Goal: Book appointment/travel/reservation

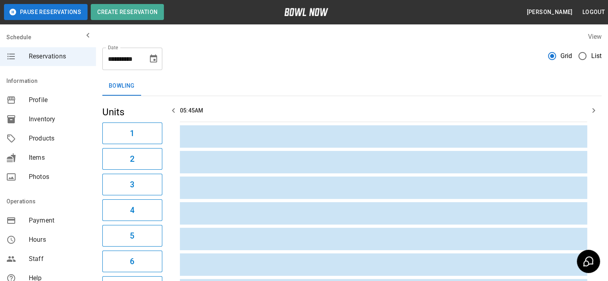
click at [599, 54] on span "List" at bounding box center [596, 56] width 11 height 10
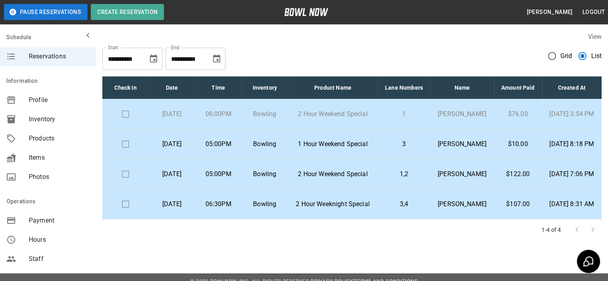
click at [282, 209] on p "Bowling" at bounding box center [265, 204] width 34 height 10
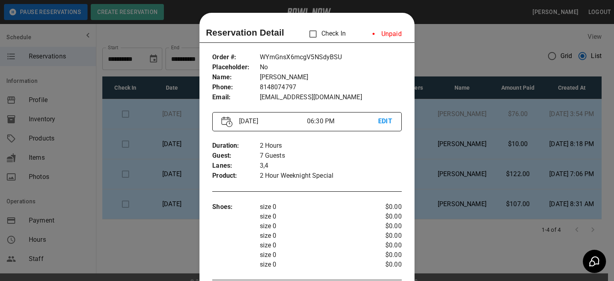
scroll to position [13, 0]
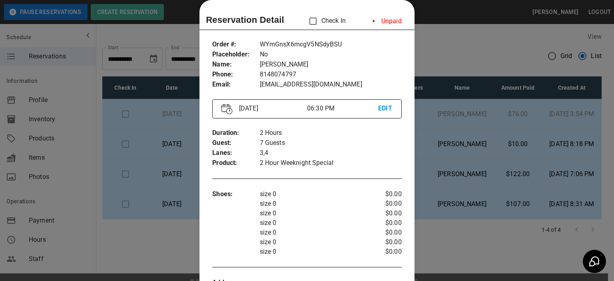
click at [495, 247] on div at bounding box center [307, 140] width 614 height 281
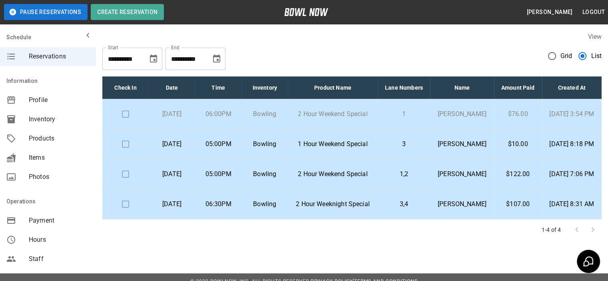
click at [430, 216] on td "3,4" at bounding box center [404, 204] width 52 height 30
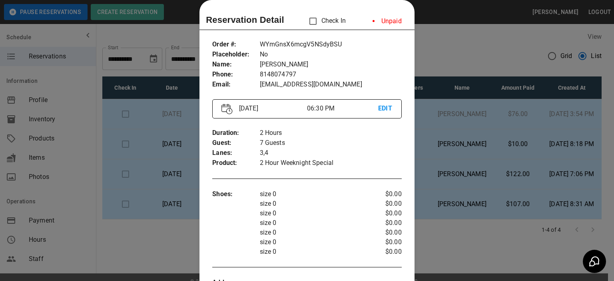
click at [385, 107] on p "EDIT" at bounding box center [385, 109] width 14 height 10
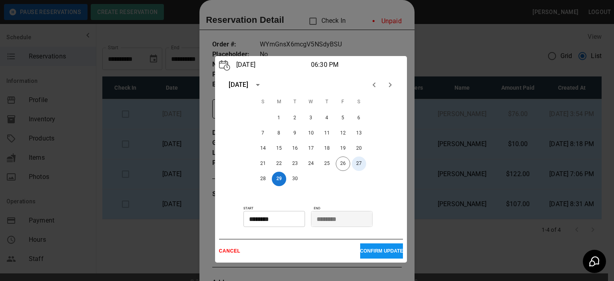
click at [360, 163] on button "27" at bounding box center [359, 163] width 14 height 14
click at [369, 249] on p "CONFIRM UPDATE" at bounding box center [381, 251] width 43 height 6
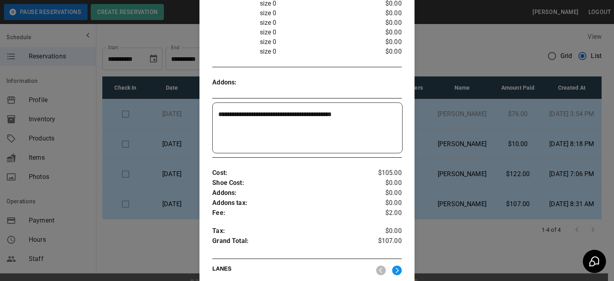
scroll to position [398, 0]
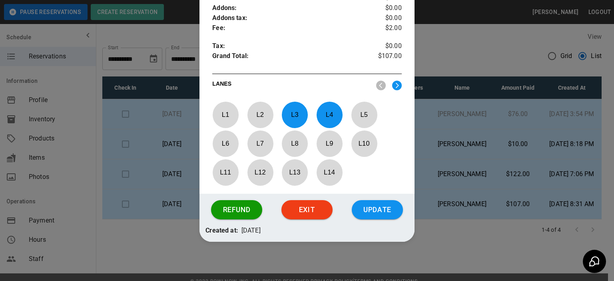
click at [363, 210] on button "Update" at bounding box center [377, 209] width 51 height 19
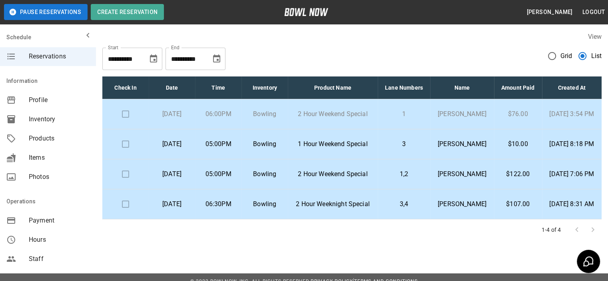
click at [415, 219] on td "3,4" at bounding box center [404, 204] width 52 height 30
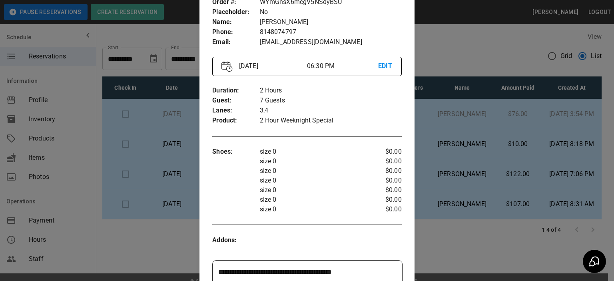
scroll to position [0, 0]
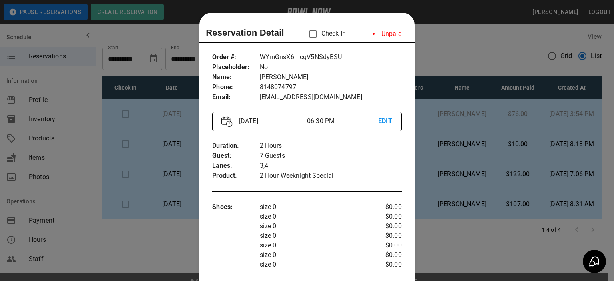
click at [383, 122] on p "EDIT" at bounding box center [385, 121] width 14 height 10
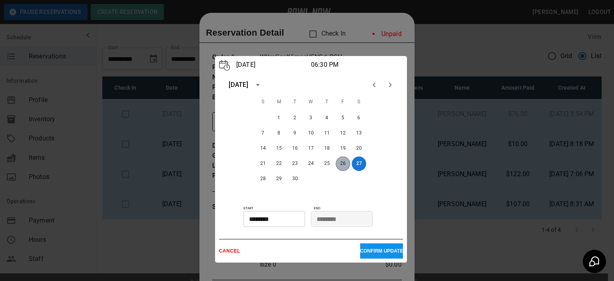
click at [342, 164] on button "26" at bounding box center [343, 163] width 14 height 14
click at [360, 253] on p "CONFIRM UPDATE" at bounding box center [381, 251] width 43 height 6
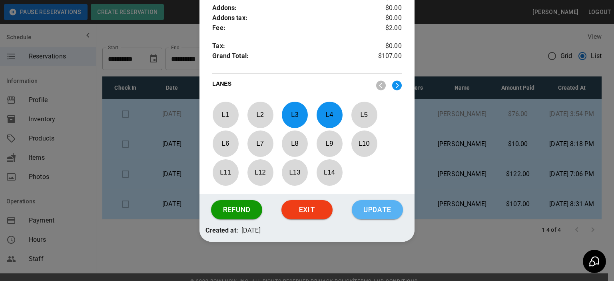
click at [380, 206] on button "Update" at bounding box center [377, 209] width 51 height 19
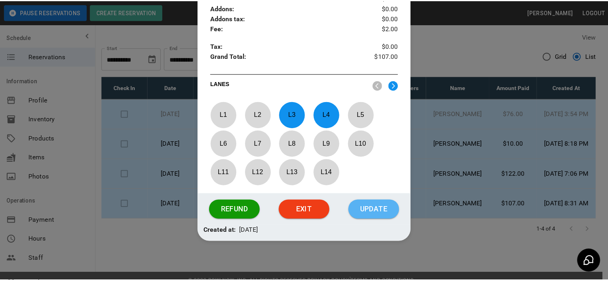
scroll to position [358, 0]
